Goal: Task Accomplishment & Management: Manage account settings

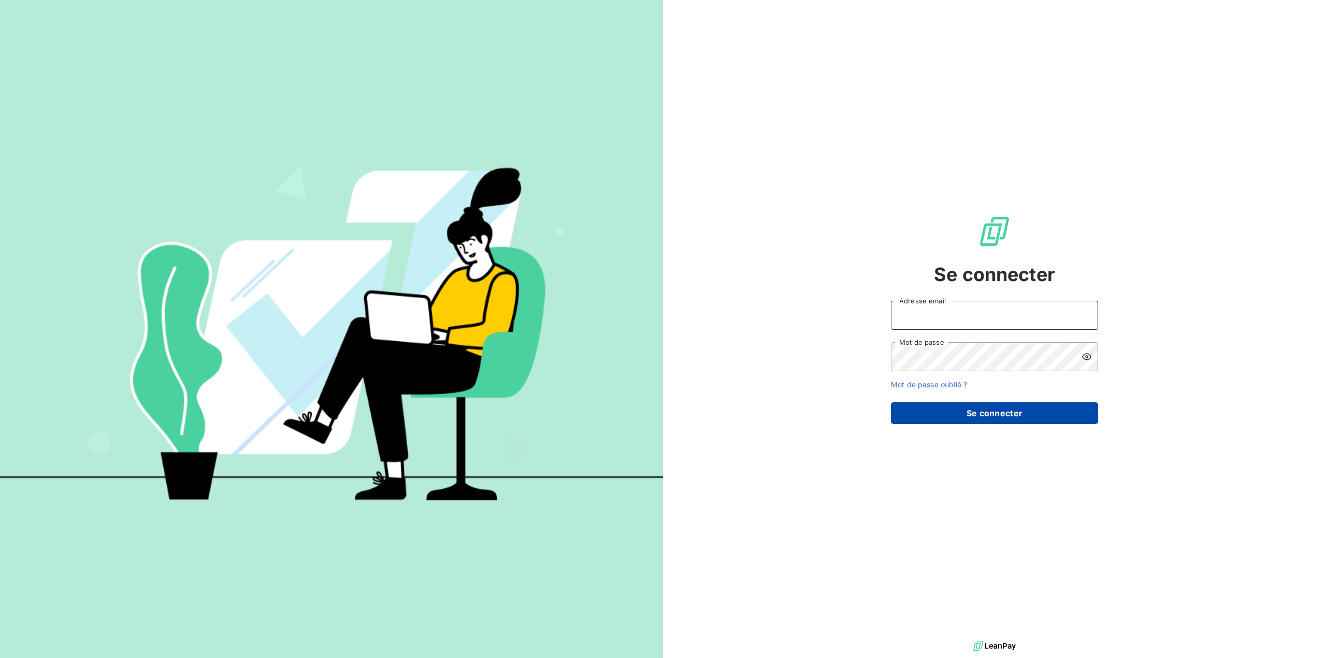
type input "[EMAIL_ADDRESS][DOMAIN_NAME]"
click at [985, 416] on button "Se connecter" at bounding box center [994, 414] width 207 height 22
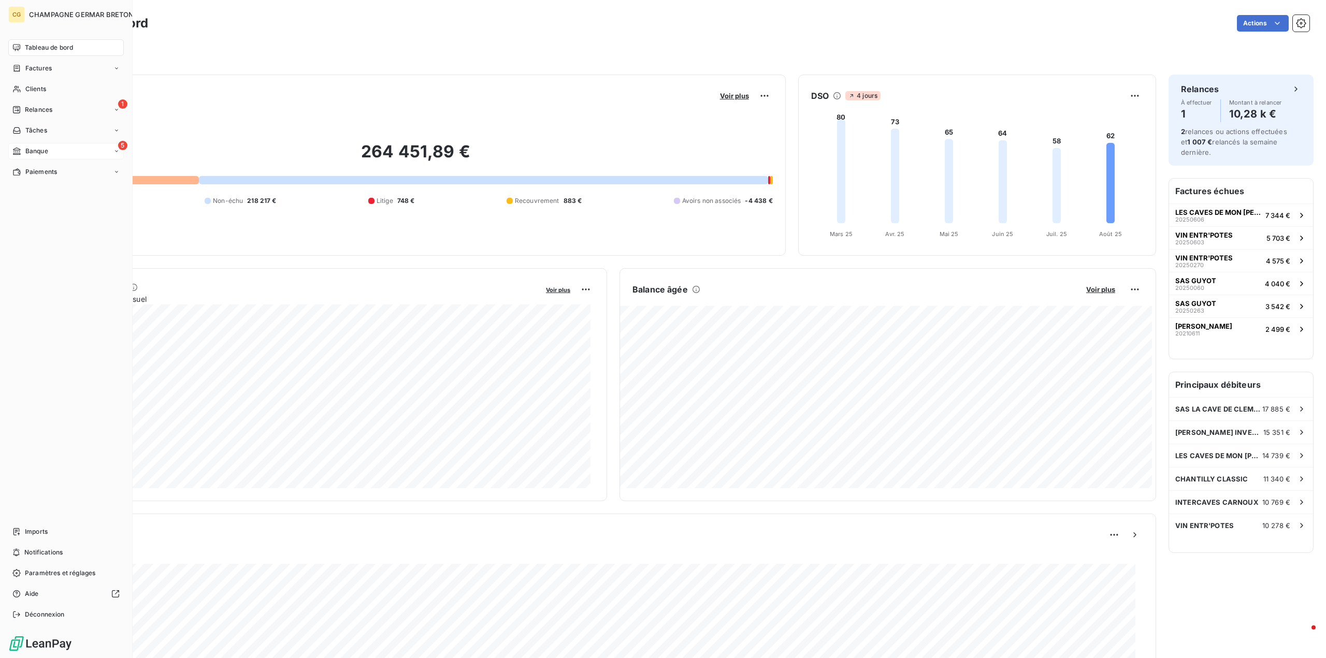
click at [26, 151] on span "Banque" at bounding box center [36, 151] width 23 height 9
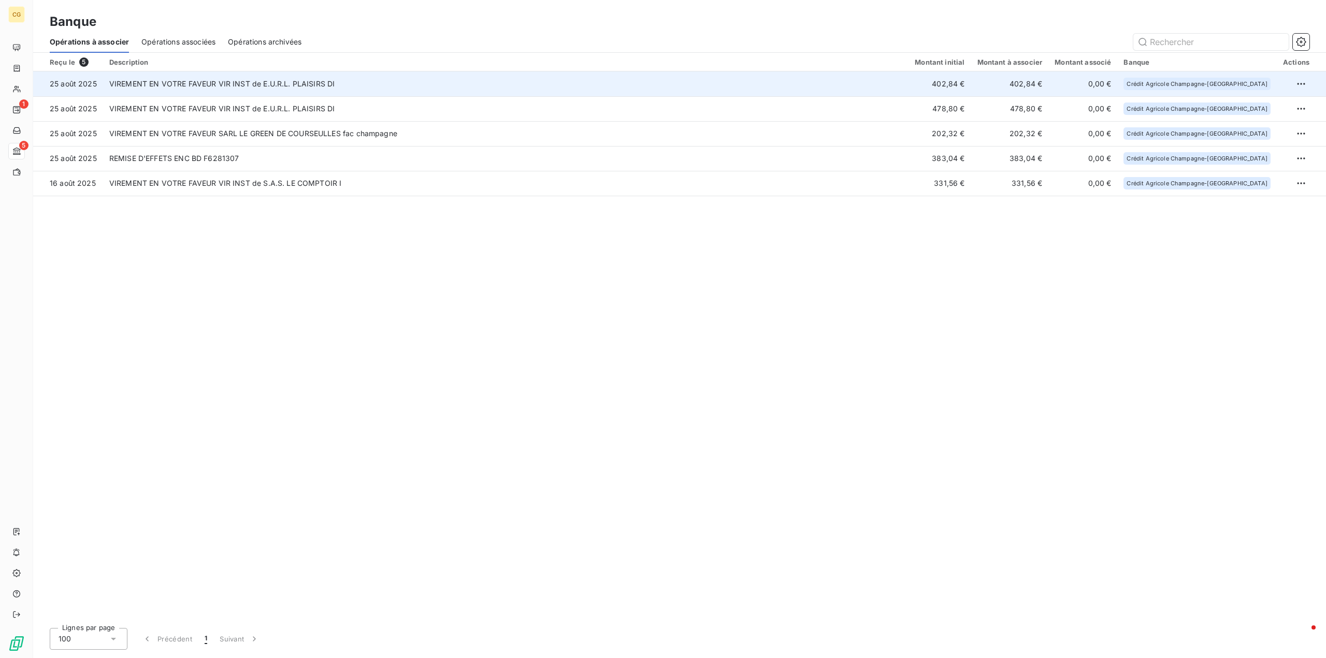
click at [314, 82] on td "VIREMENT EN VOTRE FAVEUR VIR INST de E.U.R.L. PLAISIRS DI" at bounding box center [506, 83] width 806 height 25
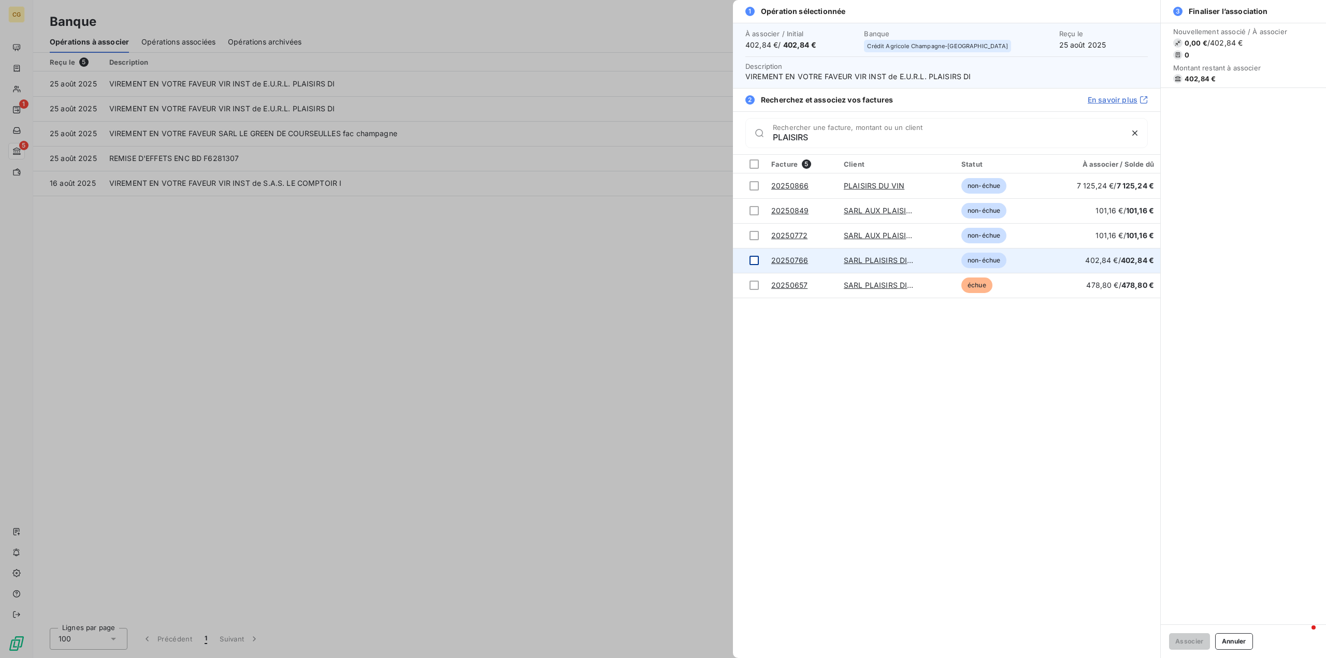
type input "PLAISIRS"
click at [754, 261] on div at bounding box center [754, 260] width 9 height 9
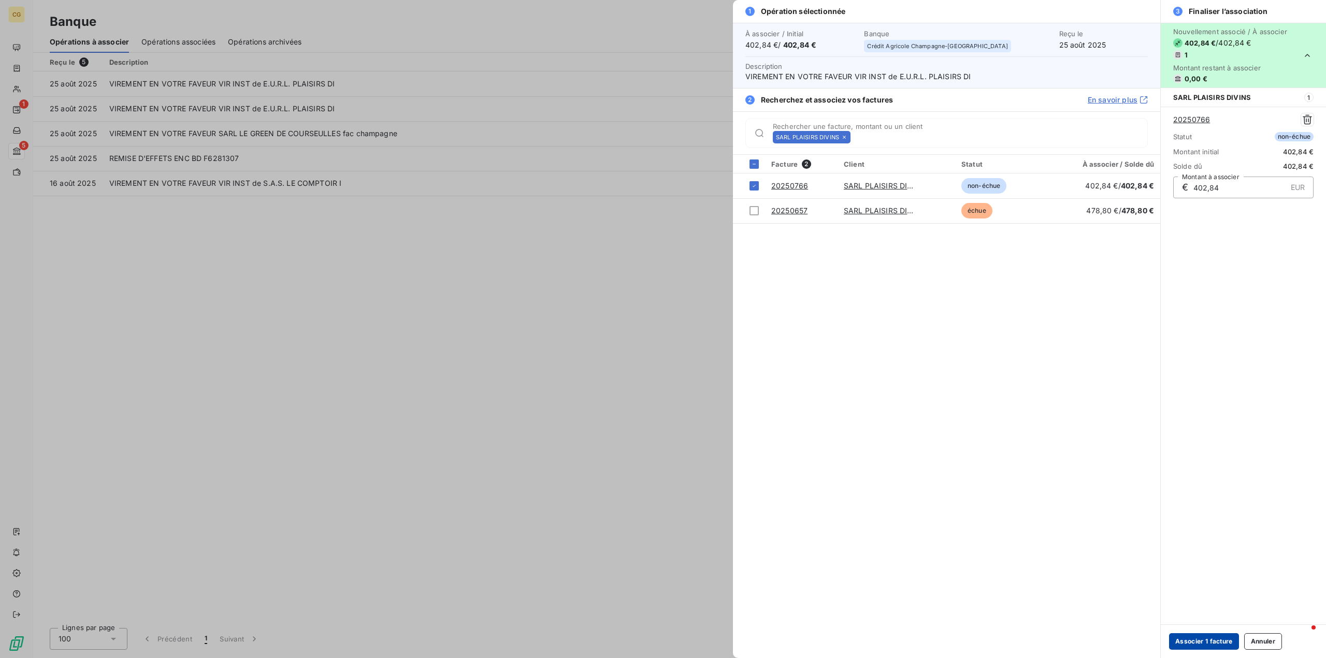
click at [1201, 639] on button "Associer 1 facture" at bounding box center [1204, 642] width 70 height 17
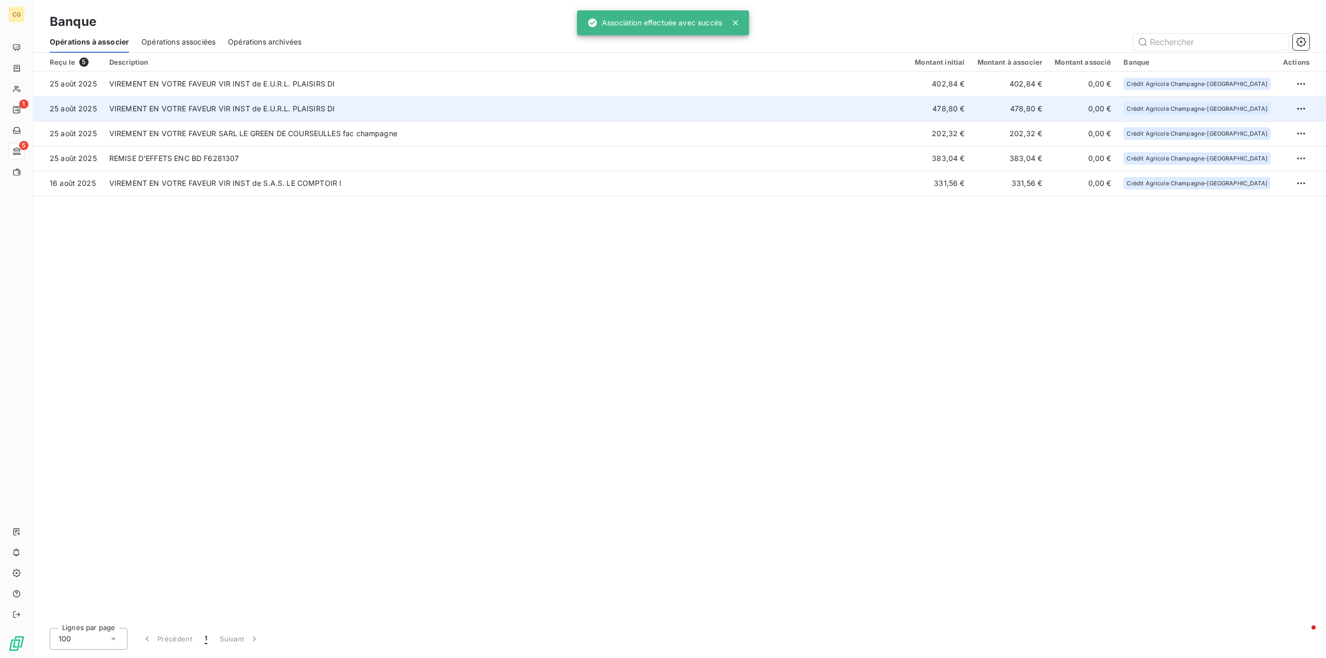
click at [606, 111] on td "VIREMENT EN VOTRE FAVEUR VIR INST de E.U.R.L. PLAISIRS DI" at bounding box center [506, 108] width 806 height 25
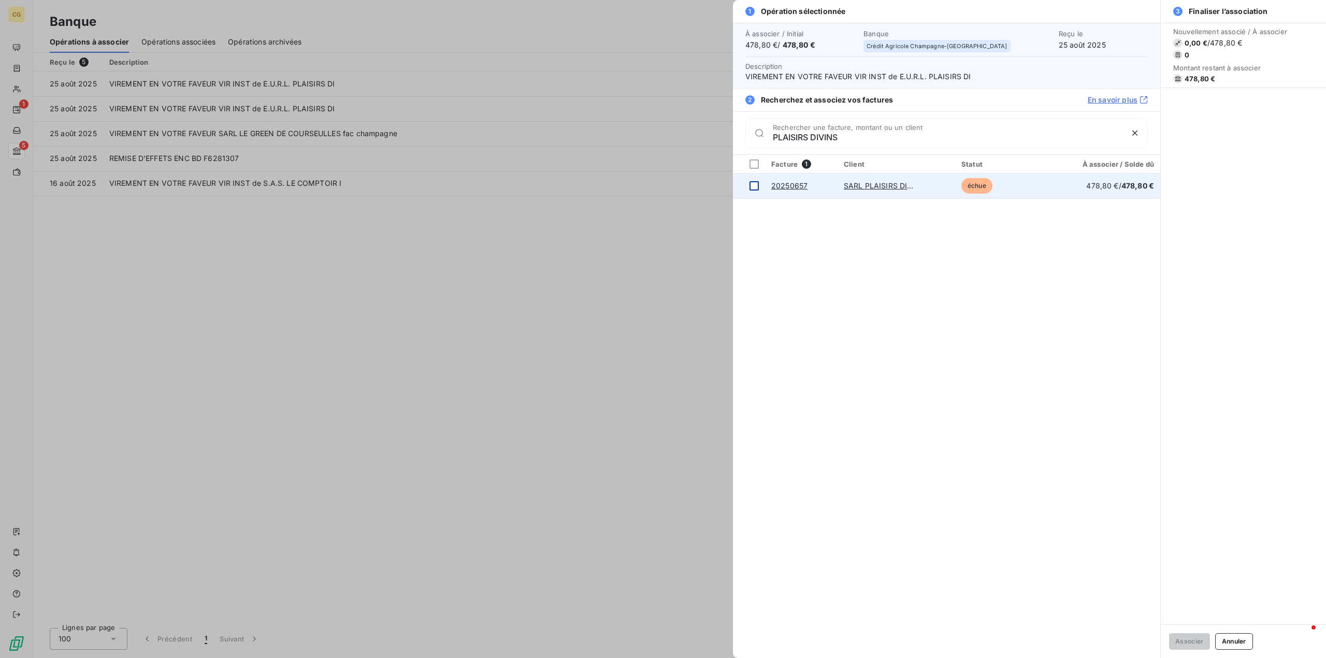
type input "PLAISIRS DIVINS"
click at [752, 187] on div at bounding box center [754, 185] width 9 height 9
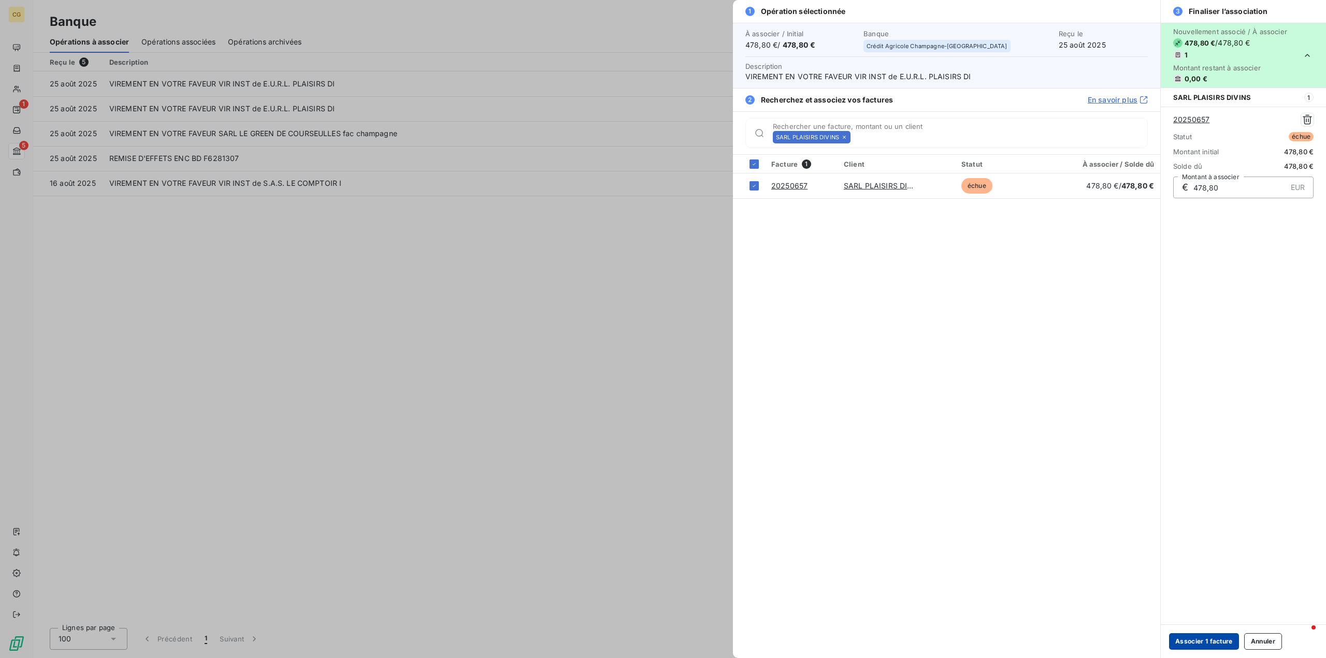
click at [1198, 647] on button "Associer 1 facture" at bounding box center [1204, 642] width 70 height 17
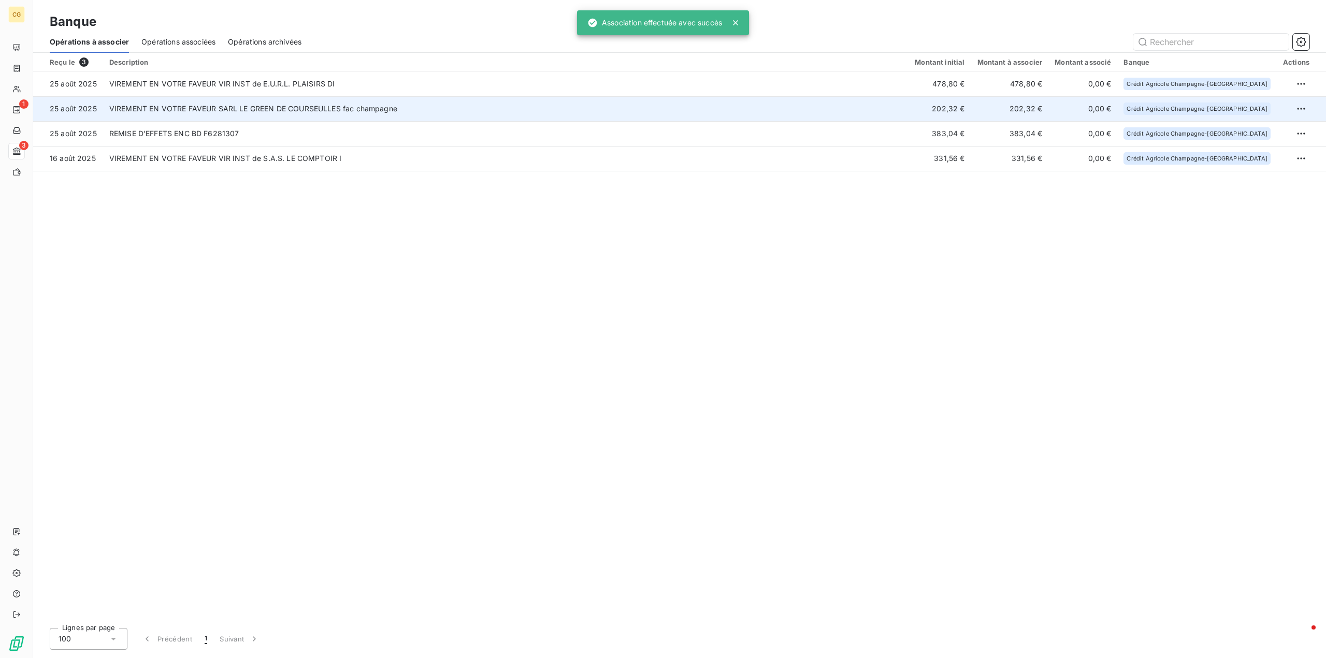
click at [503, 114] on td "VIREMENT EN VOTRE FAVEUR SARL LE GREEN DE COURSEULLES fac champagne" at bounding box center [506, 108] width 806 height 25
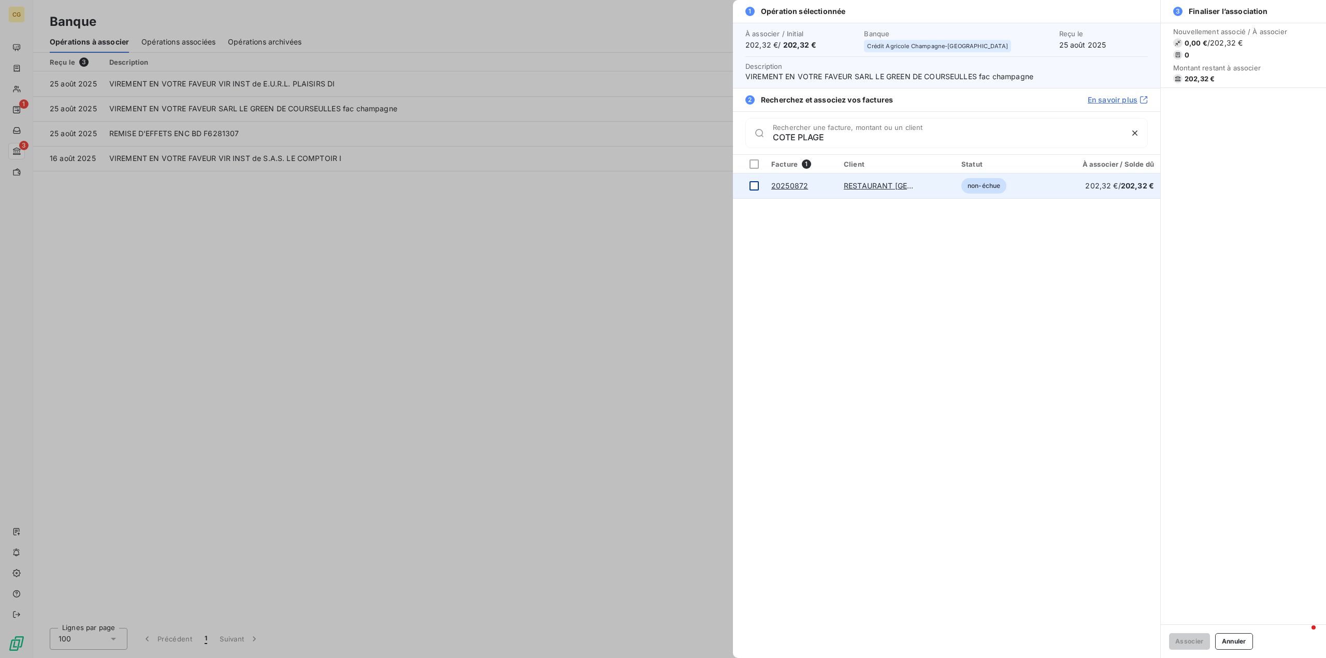
type input "COTE PLAGE"
click at [756, 189] on div at bounding box center [754, 185] width 9 height 9
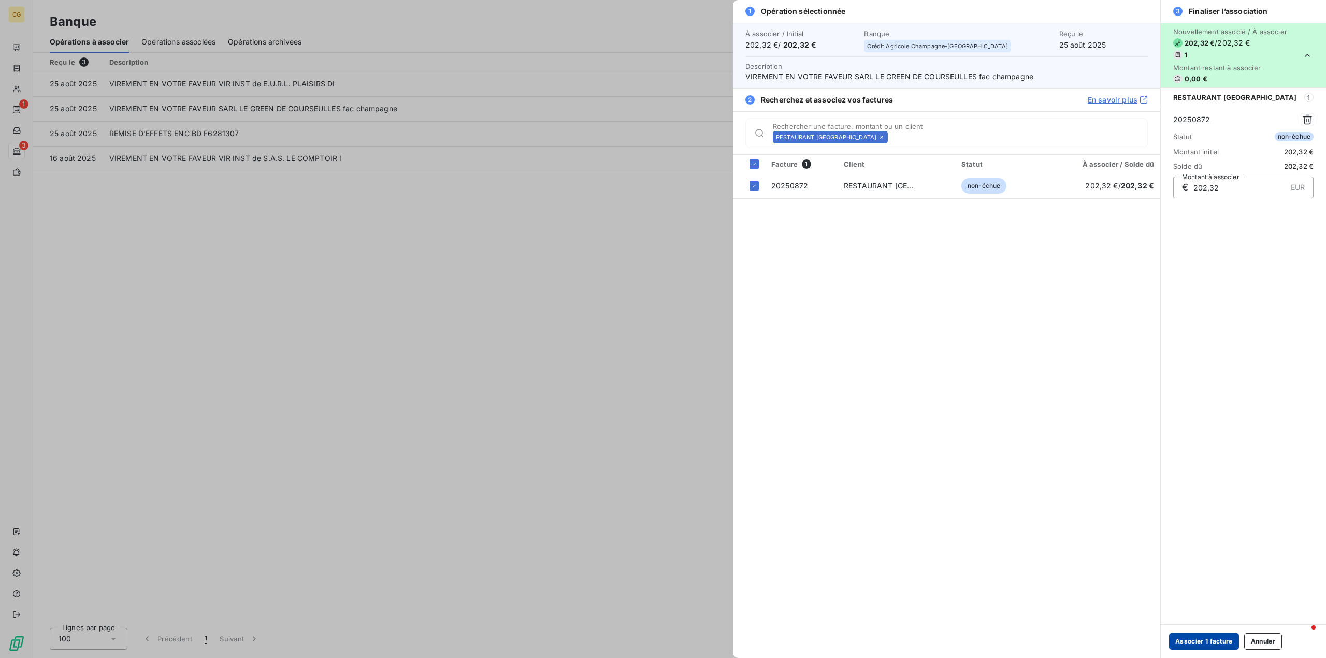
click at [1190, 645] on button "Associer 1 facture" at bounding box center [1204, 642] width 70 height 17
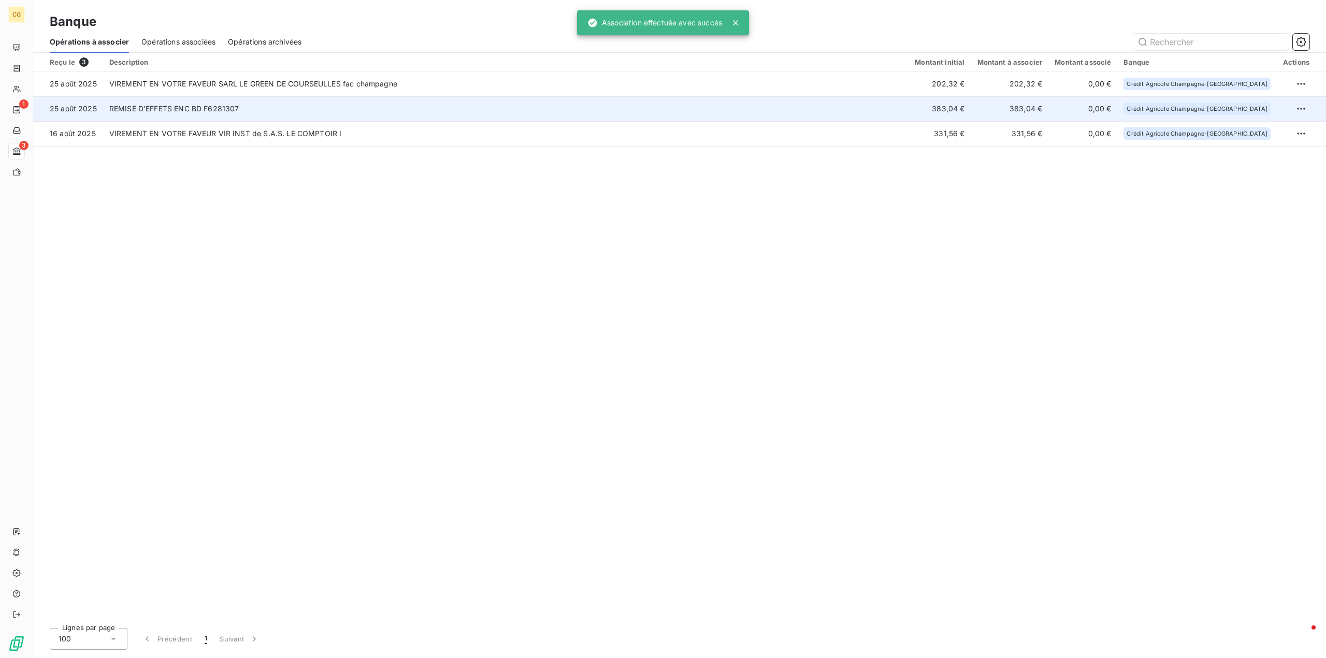
click at [498, 110] on td "REMISE D'EFFETS ENC BD F6281307" at bounding box center [506, 108] width 806 height 25
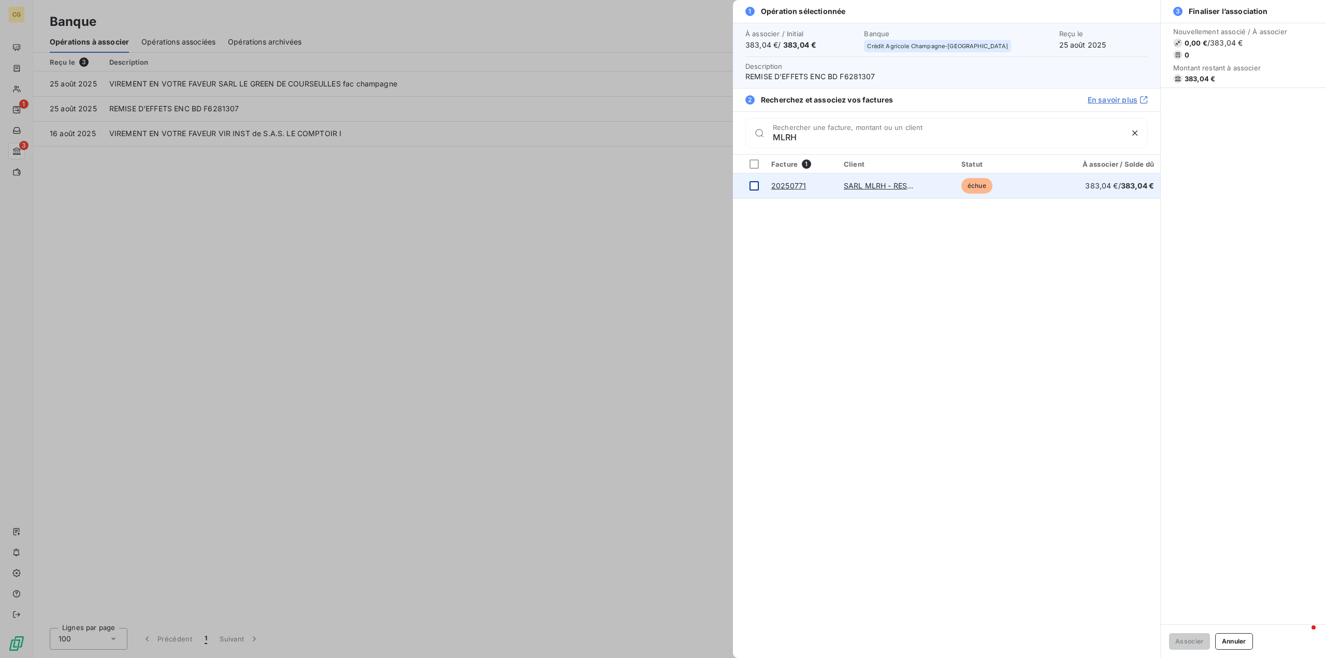
type input "MLRH"
click at [752, 187] on div at bounding box center [754, 185] width 9 height 9
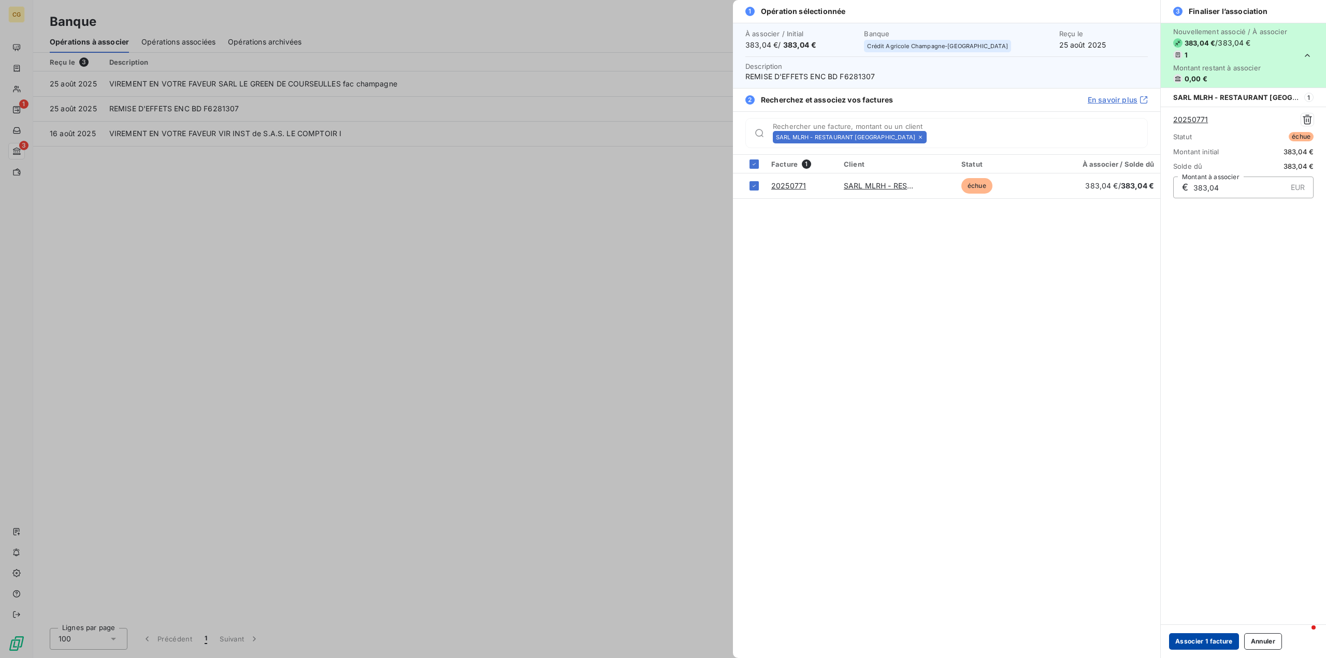
click at [1195, 645] on button "Associer 1 facture" at bounding box center [1204, 642] width 70 height 17
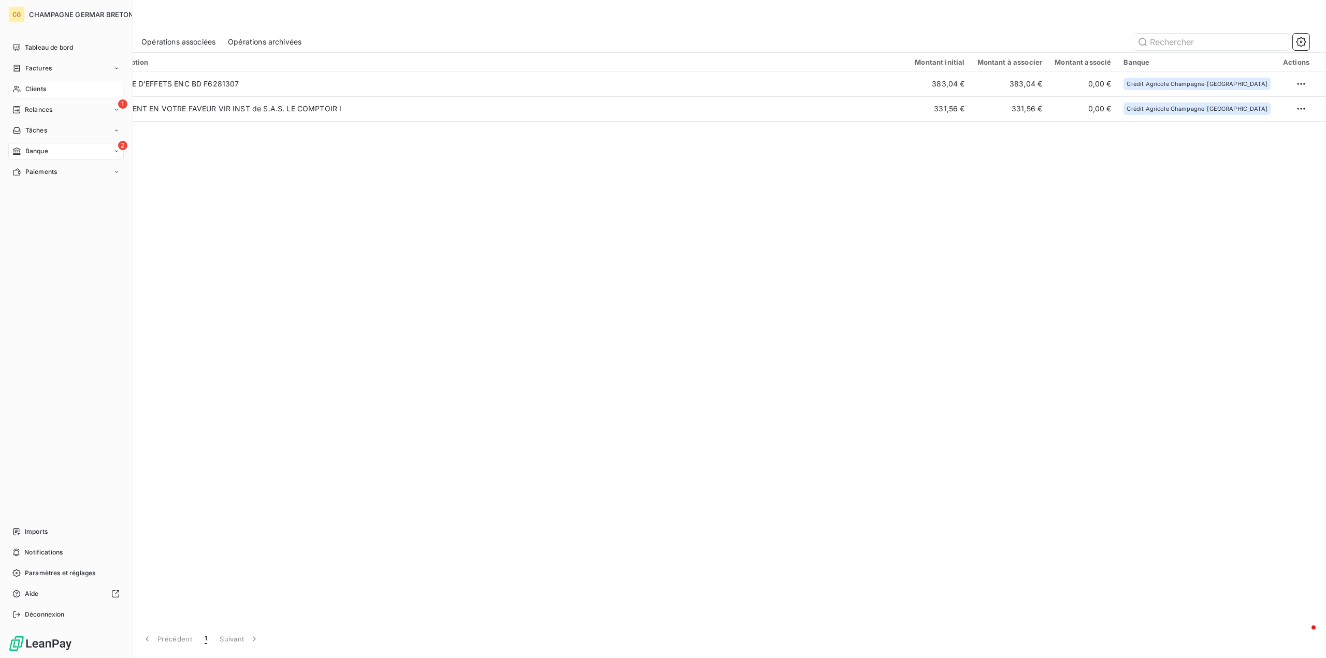
click at [37, 89] on span "Clients" at bounding box center [35, 88] width 21 height 9
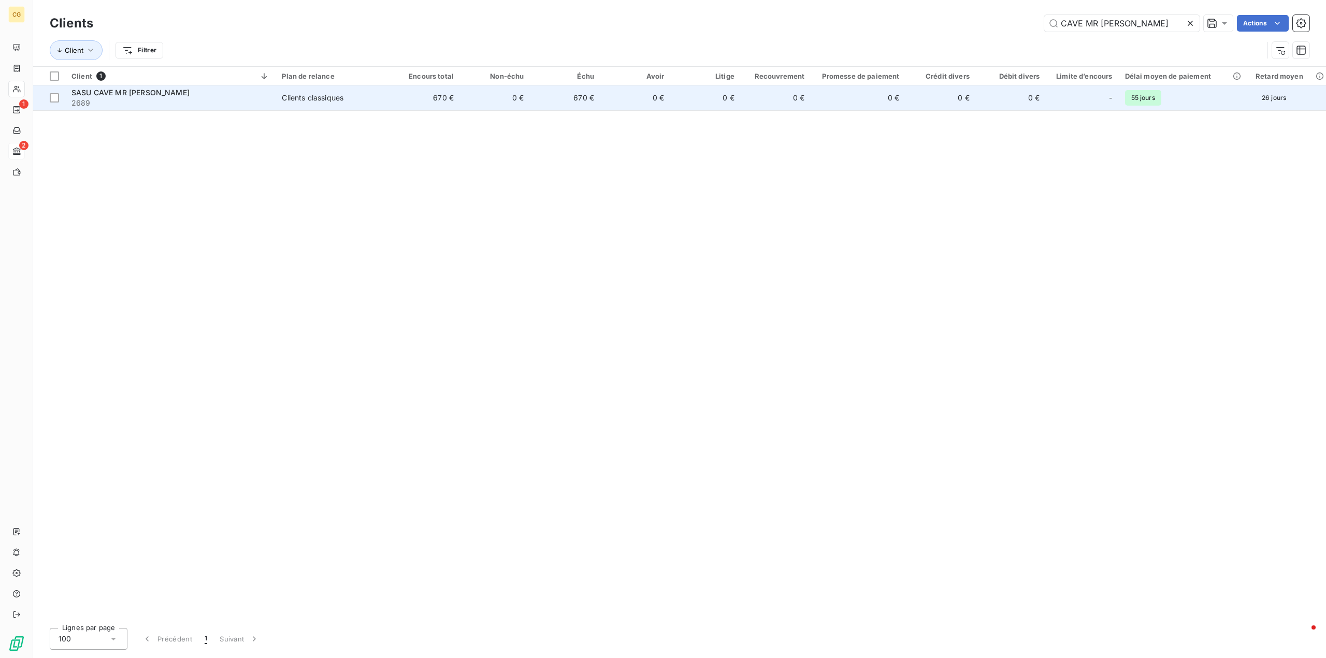
type input "CAVE MR [PERSON_NAME]"
click at [308, 99] on div "Clients classiques" at bounding box center [313, 98] width 62 height 10
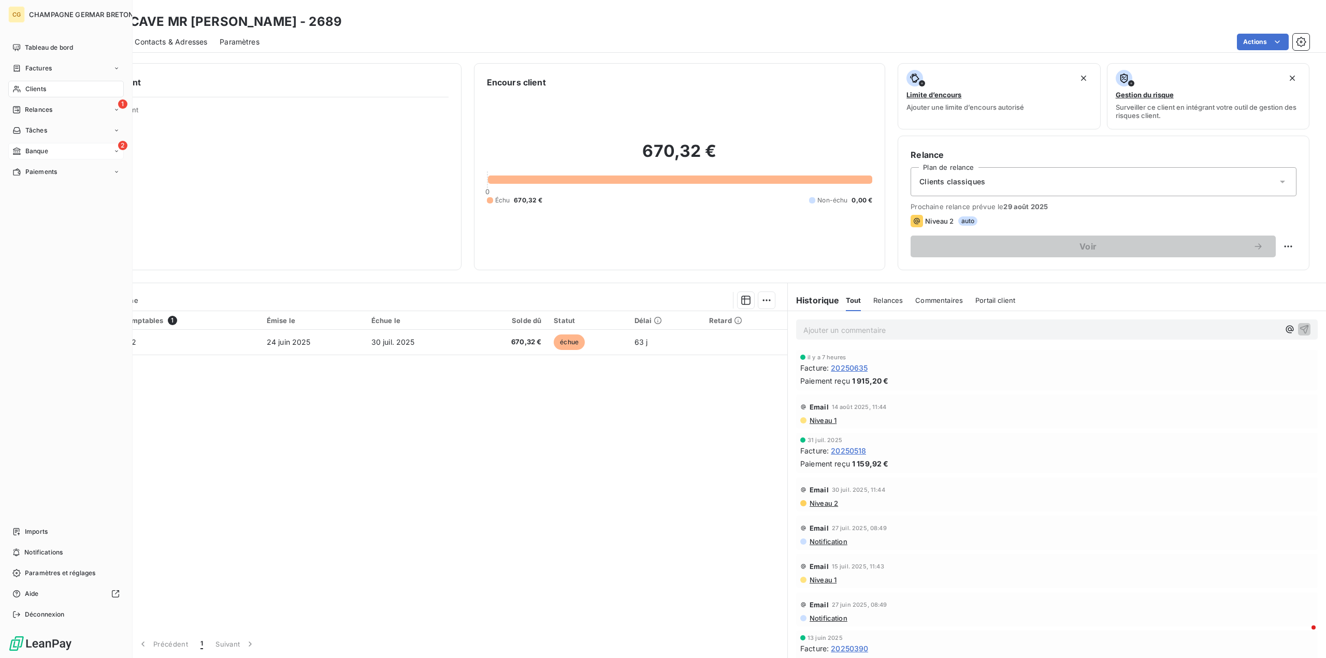
click at [28, 152] on span "Banque" at bounding box center [36, 151] width 23 height 9
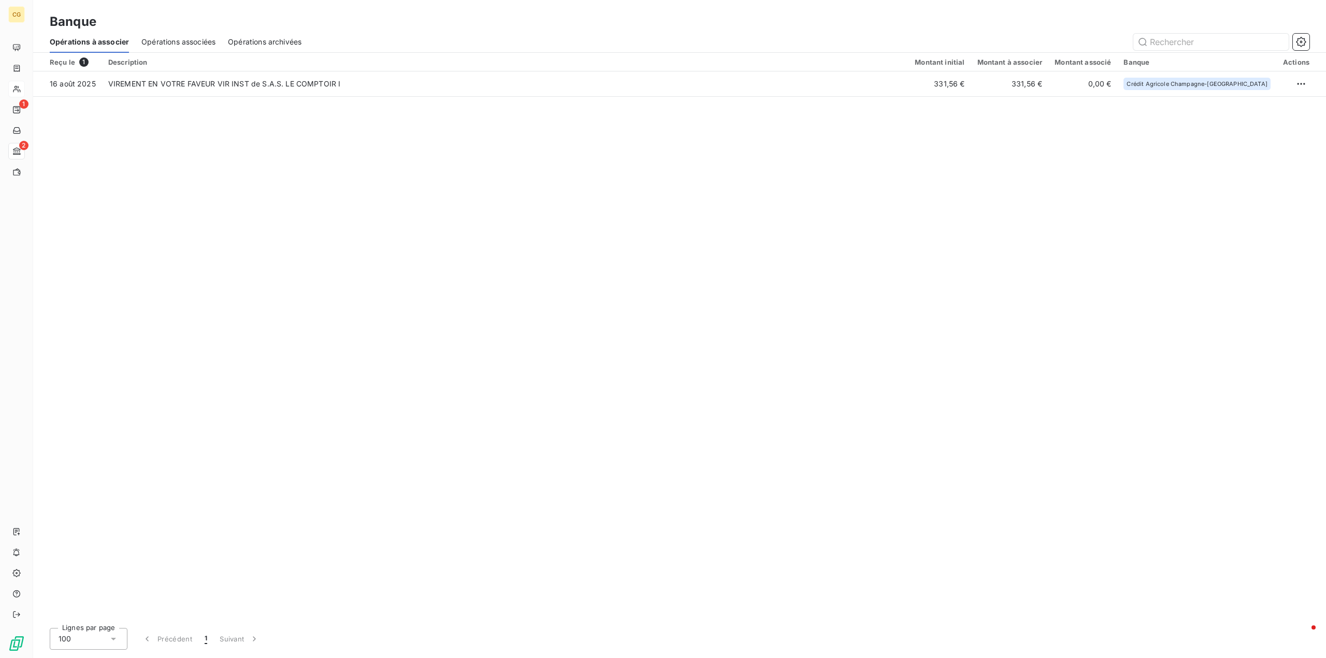
click at [181, 44] on span "Opérations associées" at bounding box center [178, 42] width 74 height 10
click at [814, 62] on div "Automatique" at bounding box center [819, 62] width 45 height 8
click at [1158, 38] on input "text" at bounding box center [1211, 42] width 155 height 17
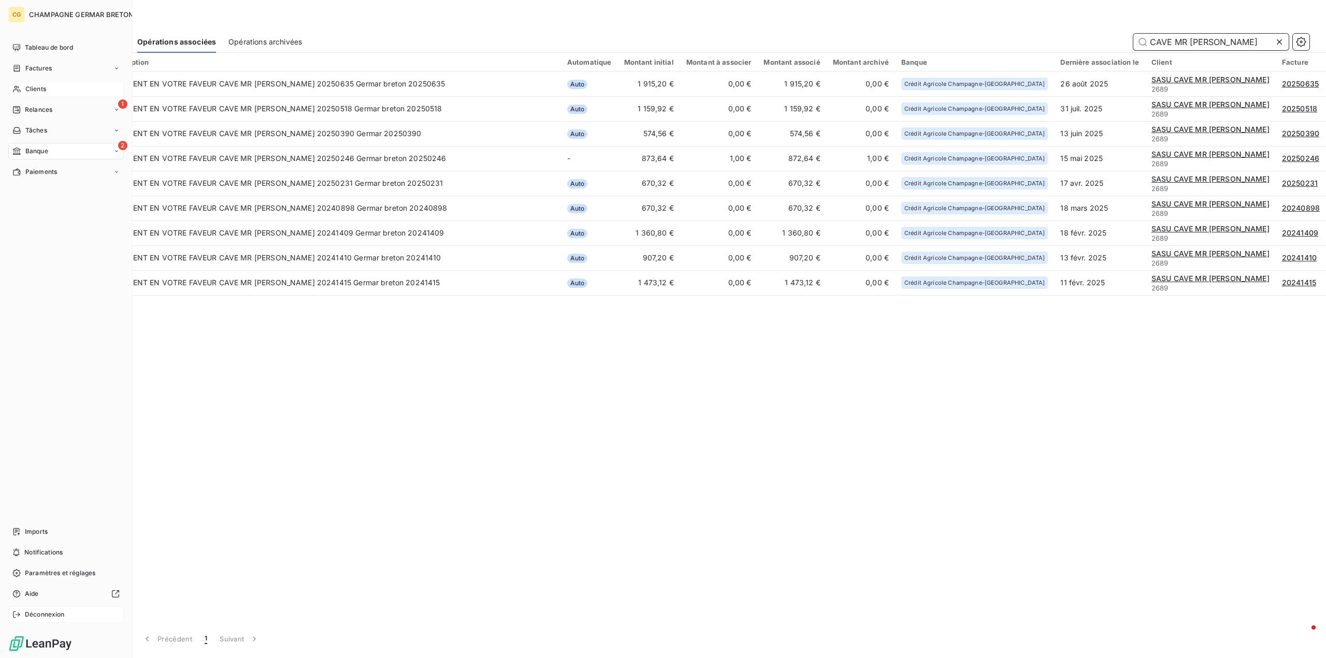
type input "CAVE MR [PERSON_NAME]"
click at [24, 612] on div "Déconnexion" at bounding box center [66, 615] width 116 height 17
